Goal: Navigation & Orientation: Find specific page/section

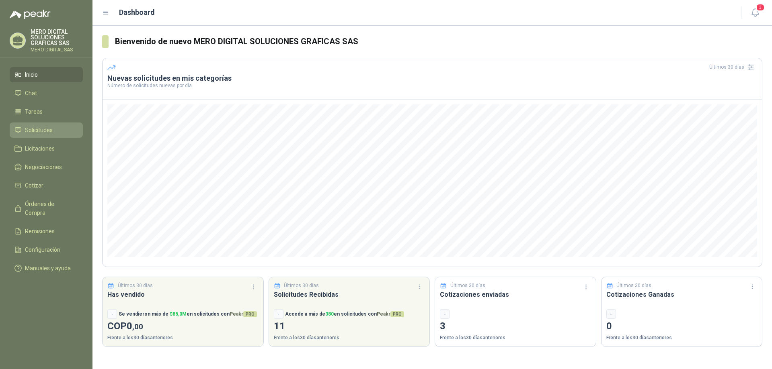
click at [46, 125] on link "Solicitudes" at bounding box center [46, 130] width 73 height 15
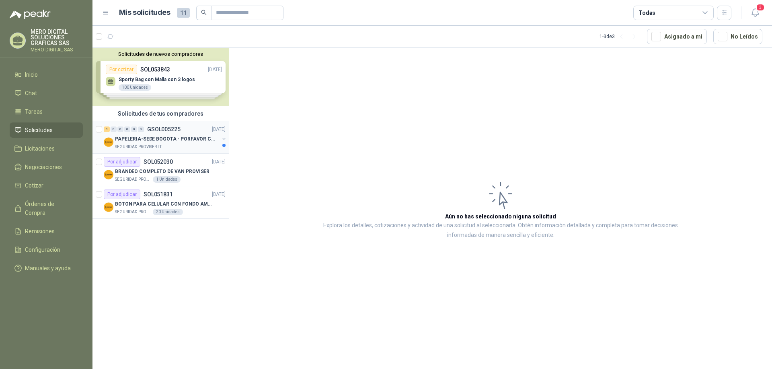
click at [196, 146] on div "SEGURIDAD PROVISER LTDA" at bounding box center [167, 147] width 104 height 6
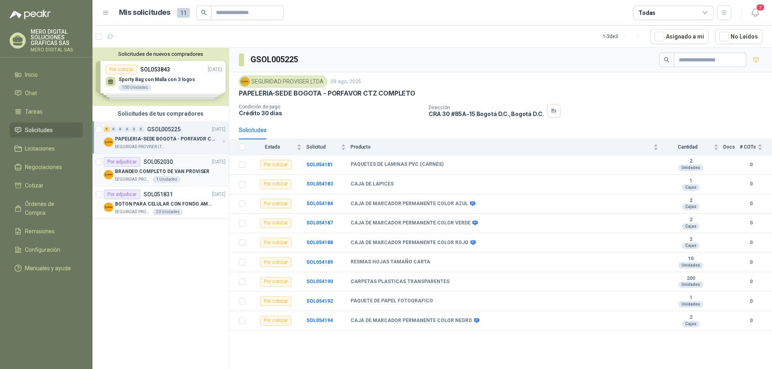
click at [204, 175] on p "BRANDEO COMPLETO DE VAN PROVISER" at bounding box center [162, 172] width 94 height 8
